Goal: Navigation & Orientation: Find specific page/section

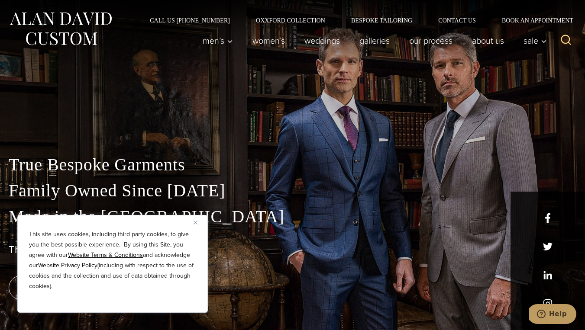
click at [195, 224] on img "Close" at bounding box center [195, 223] width 4 height 4
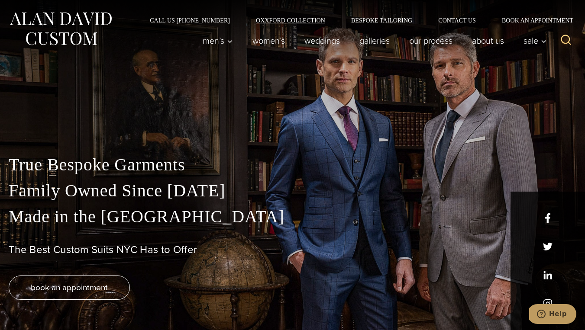
click at [274, 21] on link "Oxxford Collection" at bounding box center [290, 20] width 95 height 6
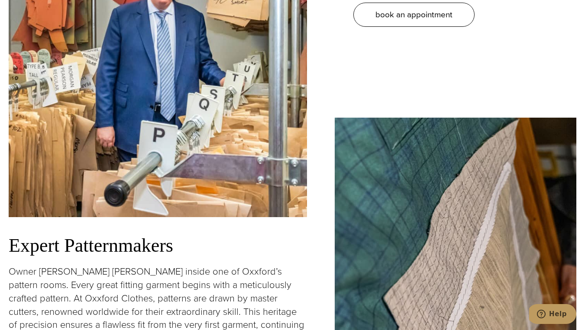
scroll to position [843, 0]
